Goal: Task Accomplishment & Management: Manage account settings

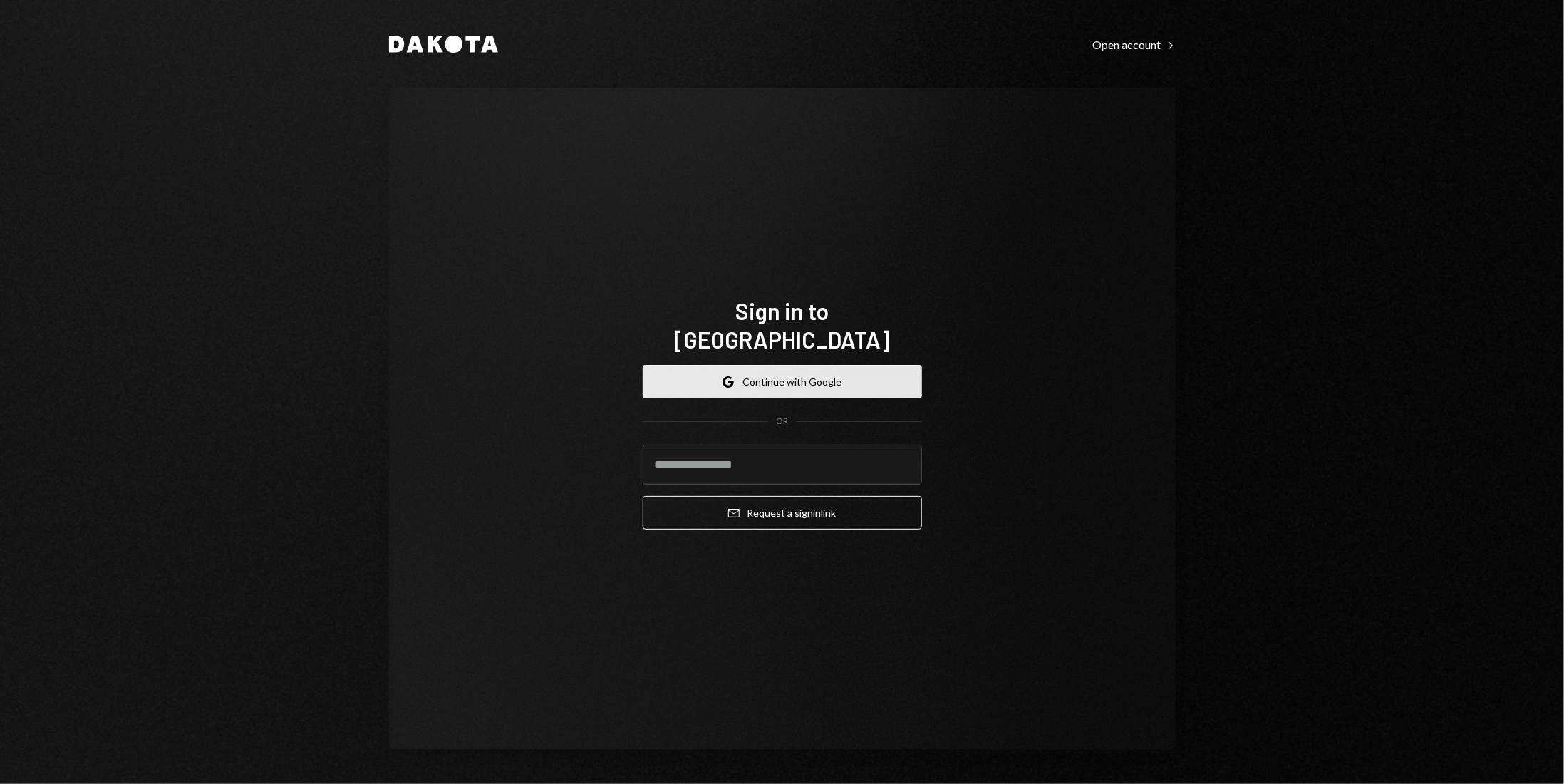
click at [802, 368] on button "Google Continue with Google" at bounding box center [782, 381] width 280 height 33
click at [771, 444] on input "email" at bounding box center [782, 464] width 280 height 40
type input "**********"
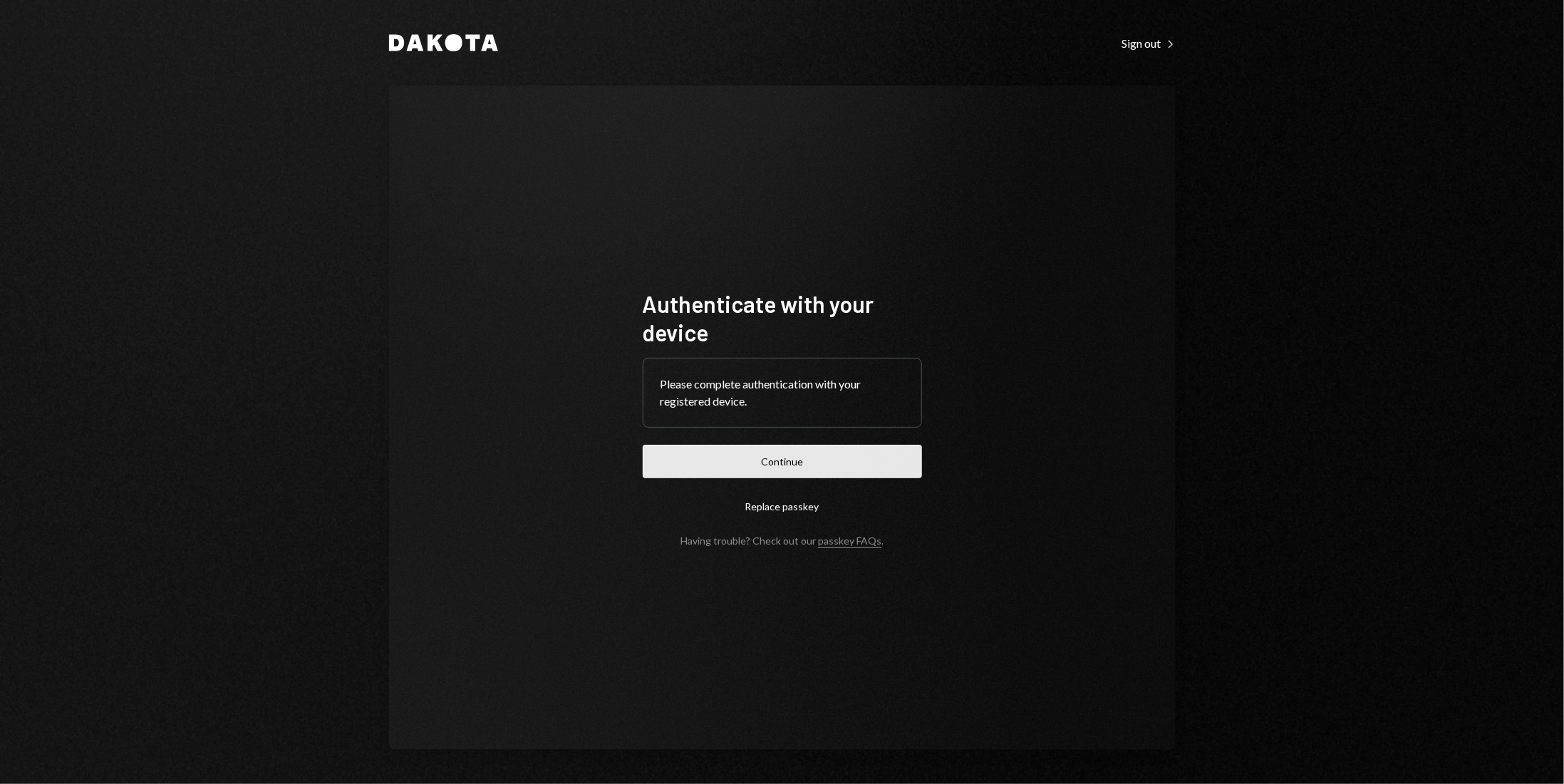
click at [797, 472] on button "Continue" at bounding box center [782, 461] width 280 height 33
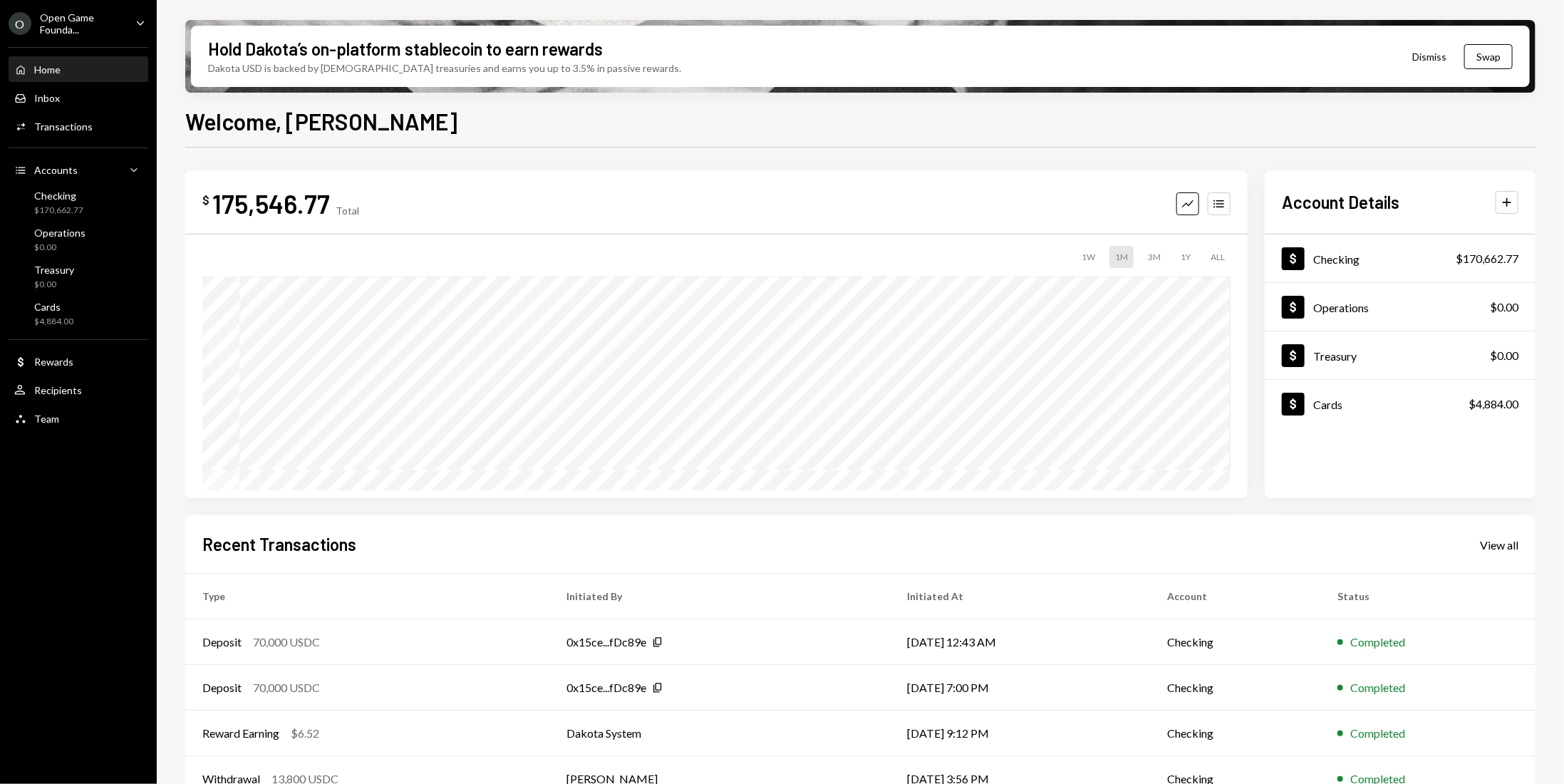
click at [140, 19] on icon "Caret Down" at bounding box center [140, 22] width 16 height 16
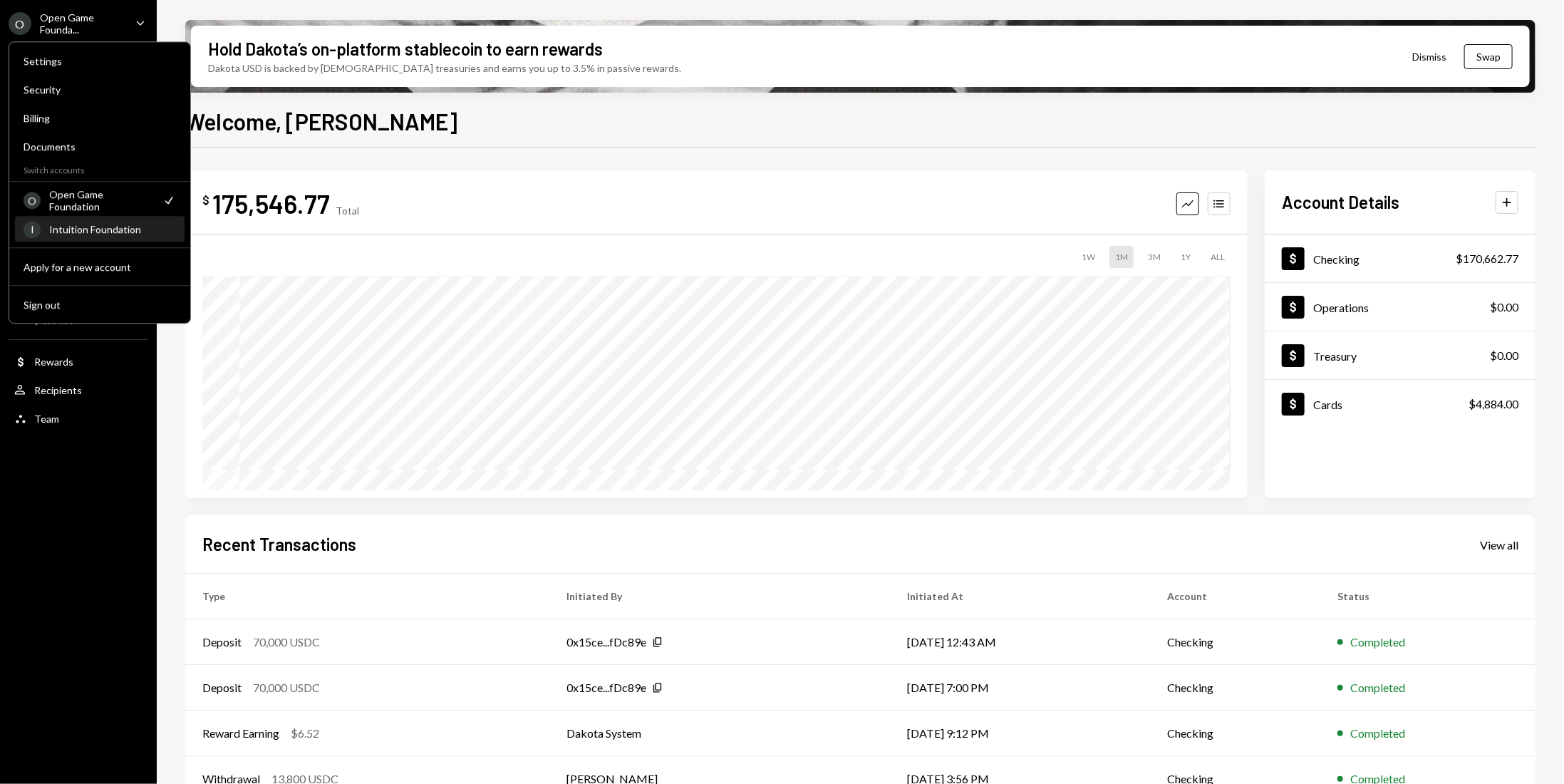
click at [74, 225] on div "Intuition Foundation" at bounding box center [112, 229] width 127 height 12
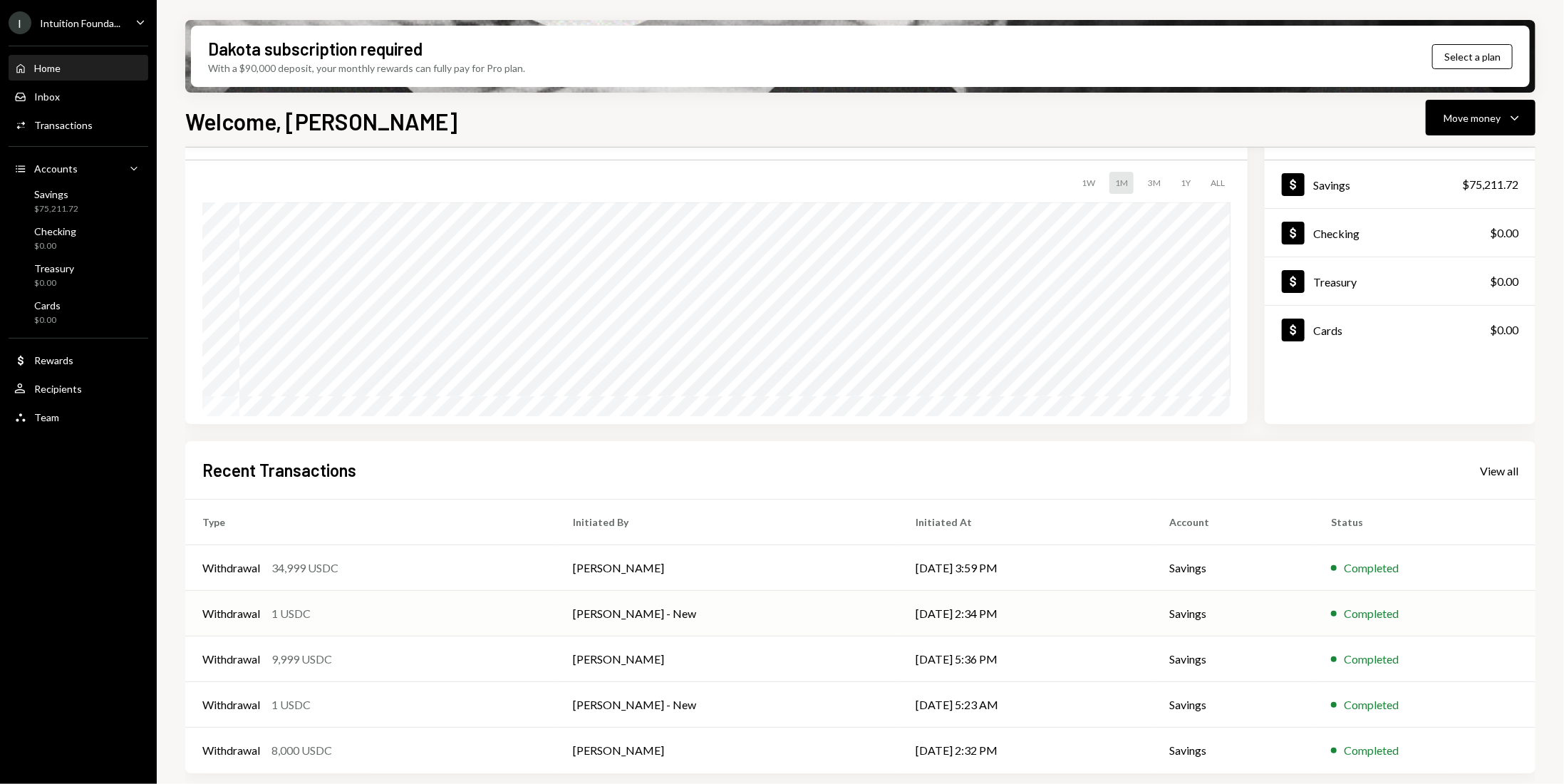
scroll to position [75, 0]
click at [47, 209] on div "$75,211.72" at bounding box center [56, 209] width 44 height 12
